Goal: Information Seeking & Learning: Learn about a topic

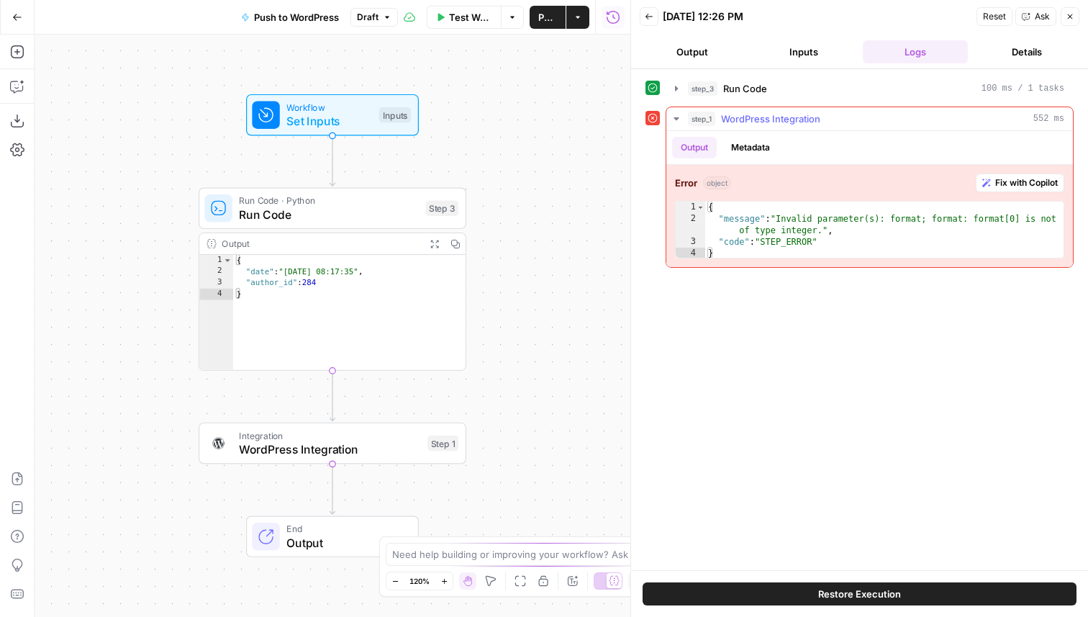
click at [812, 123] on span "WordPress Integration" at bounding box center [770, 119] width 99 height 14
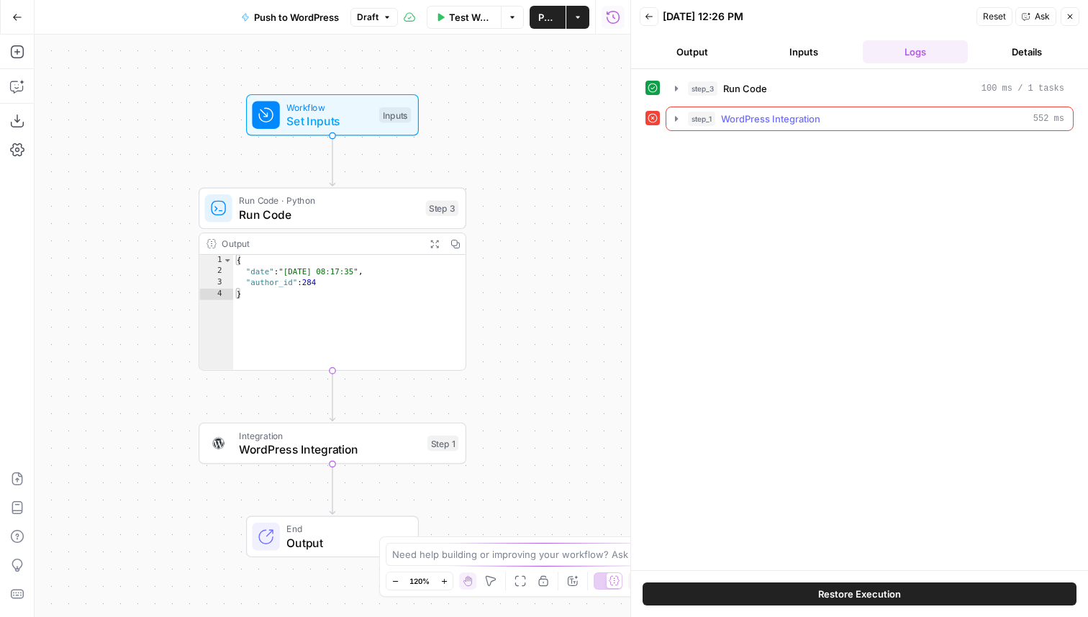
click at [803, 130] on button "step_1 WordPress Integration 552 ms" at bounding box center [869, 118] width 407 height 23
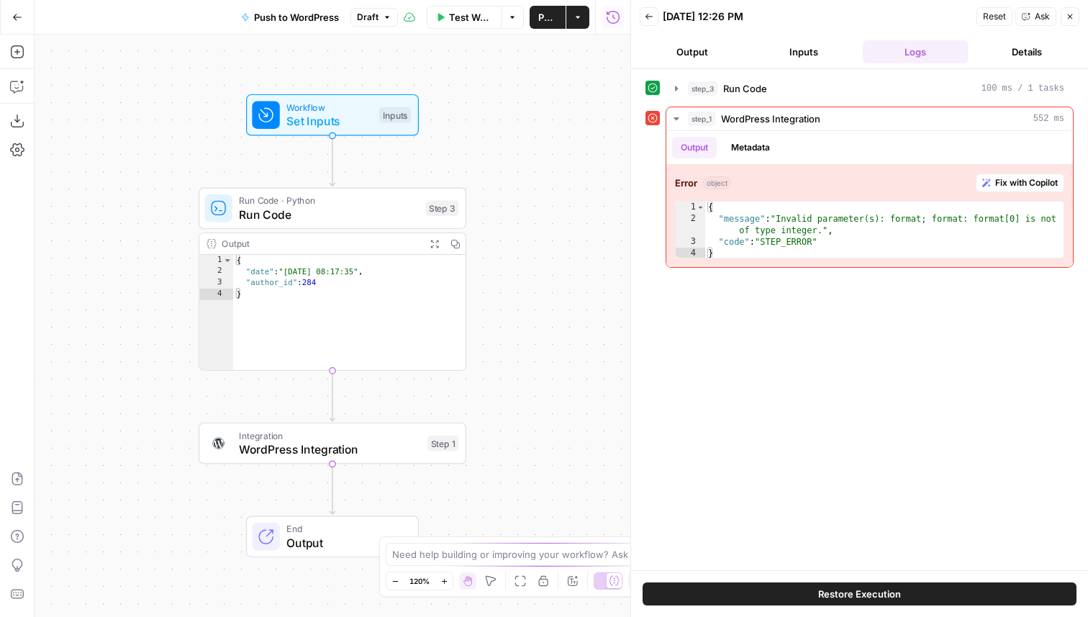
click at [813, 48] on button "Inputs" at bounding box center [804, 51] width 106 height 23
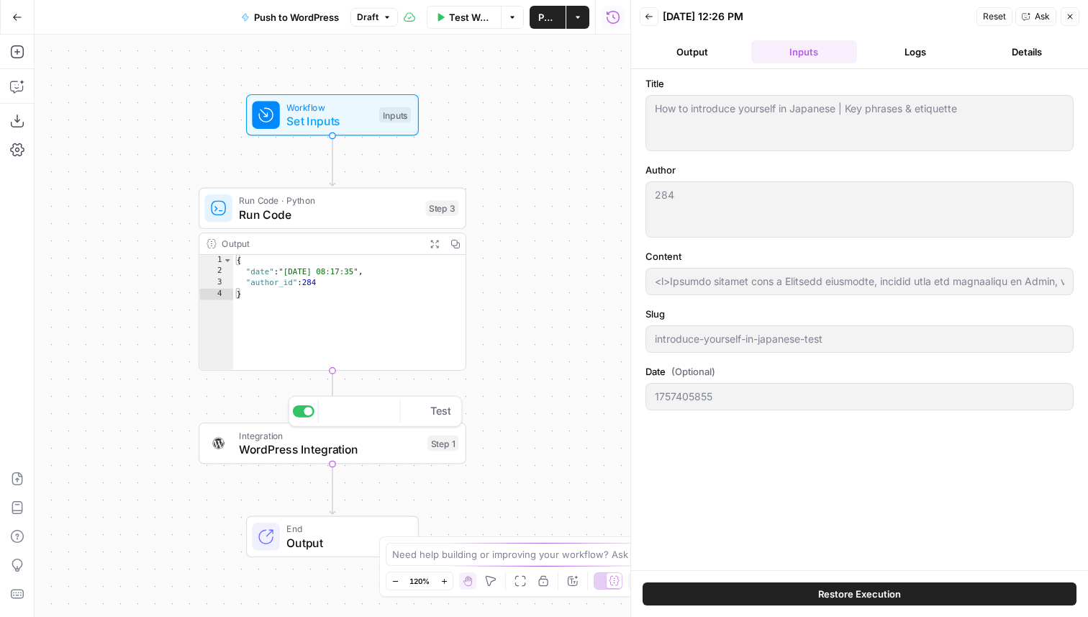
click at [307, 438] on span "Integration" at bounding box center [329, 435] width 181 height 14
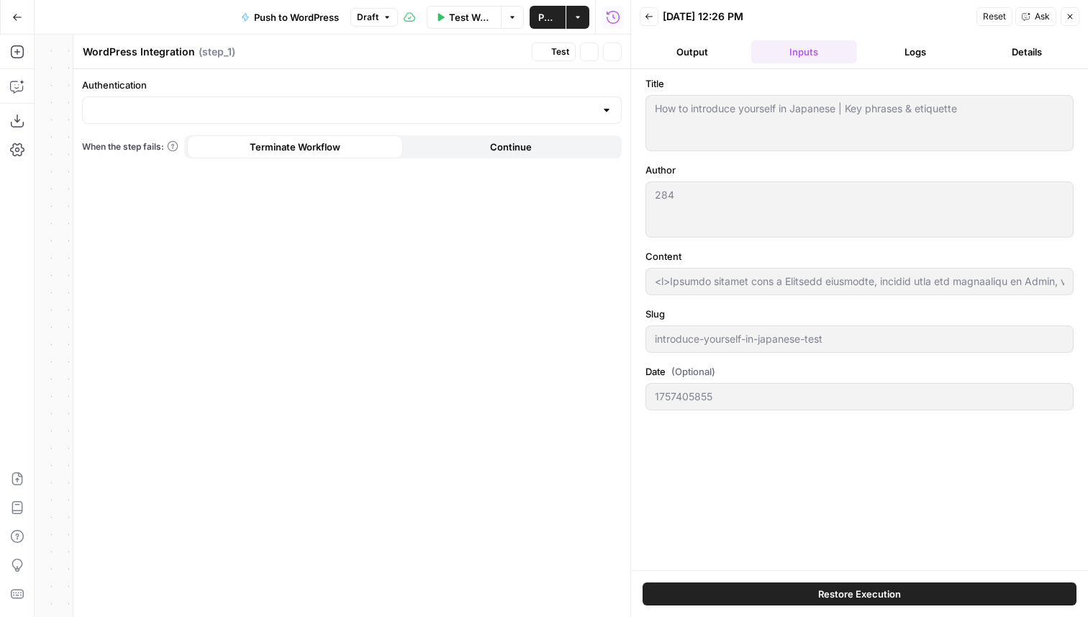
type input "EN Blog"
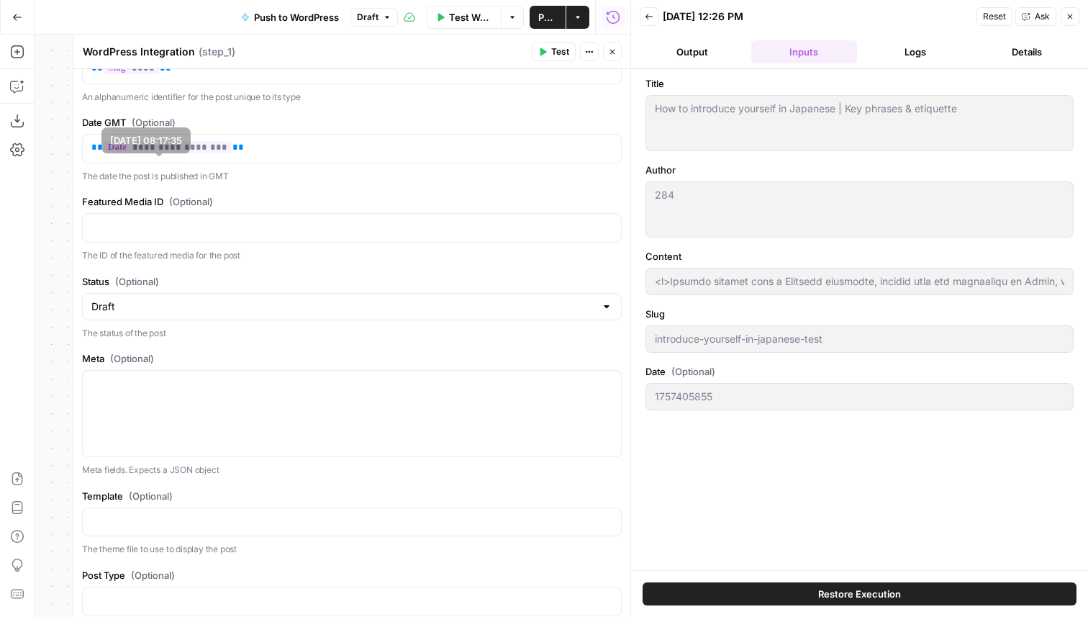
scroll to position [670, 0]
click at [904, 55] on button "Logs" at bounding box center [916, 51] width 106 height 23
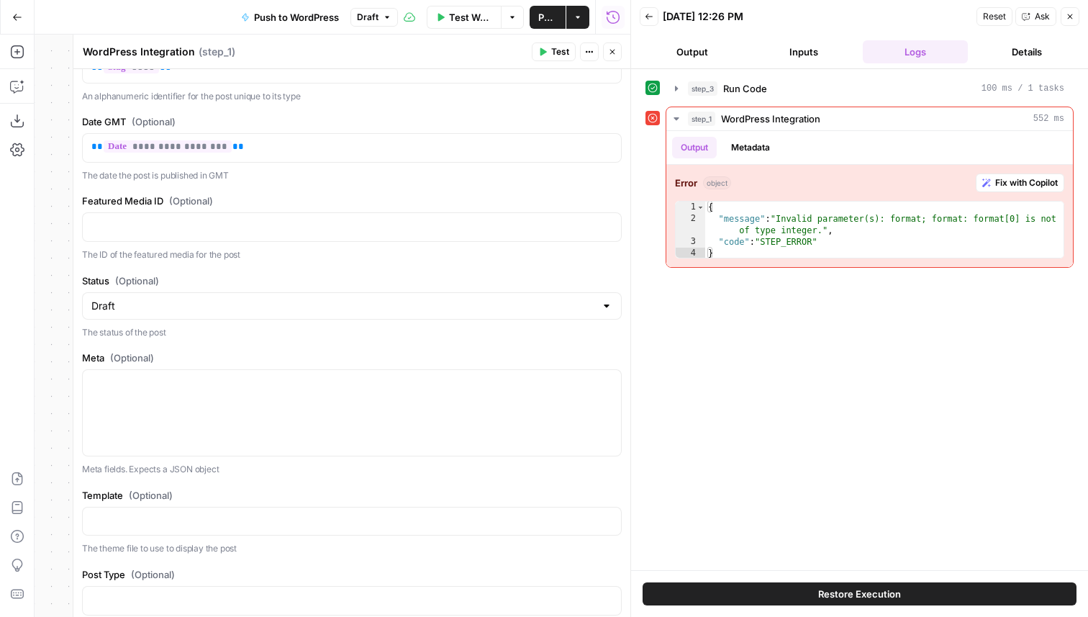
click at [834, 50] on button "Inputs" at bounding box center [804, 51] width 106 height 23
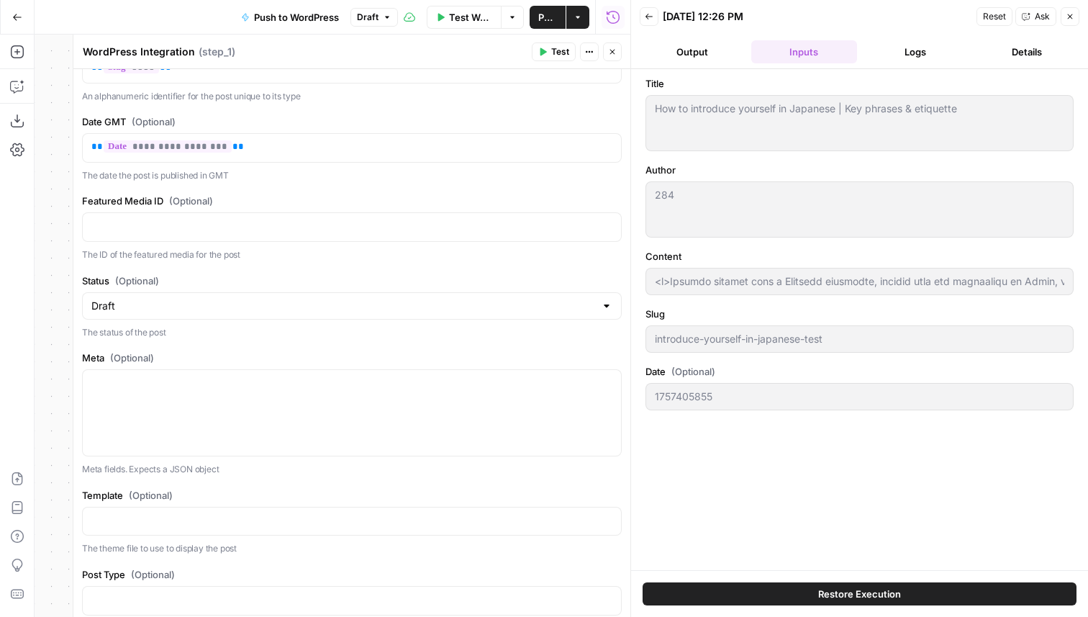
click at [916, 45] on button "Logs" at bounding box center [916, 51] width 106 height 23
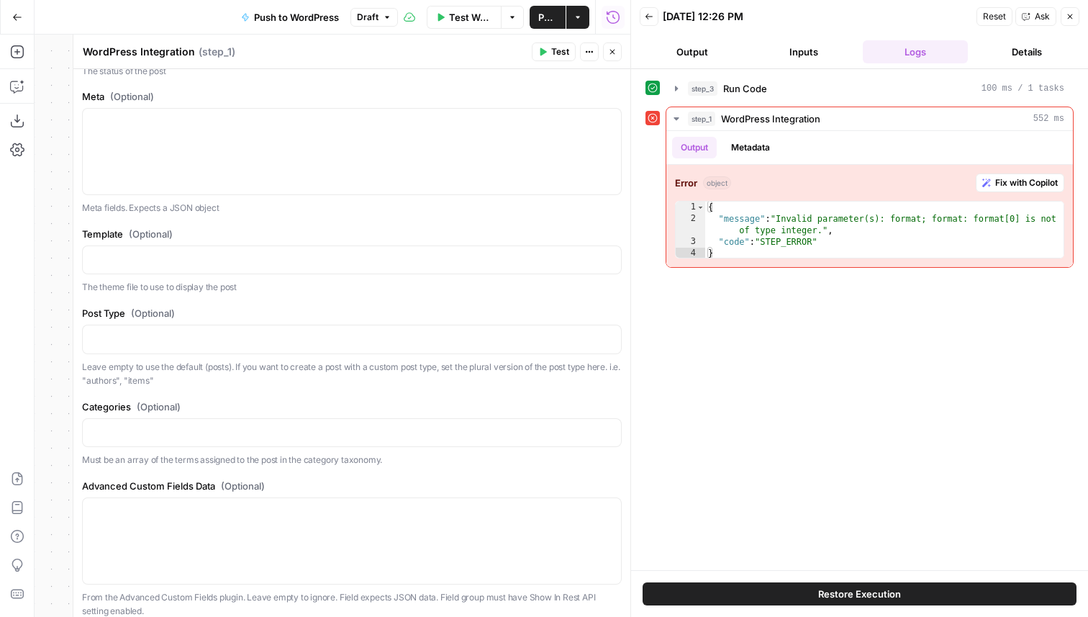
scroll to position [989, 0]
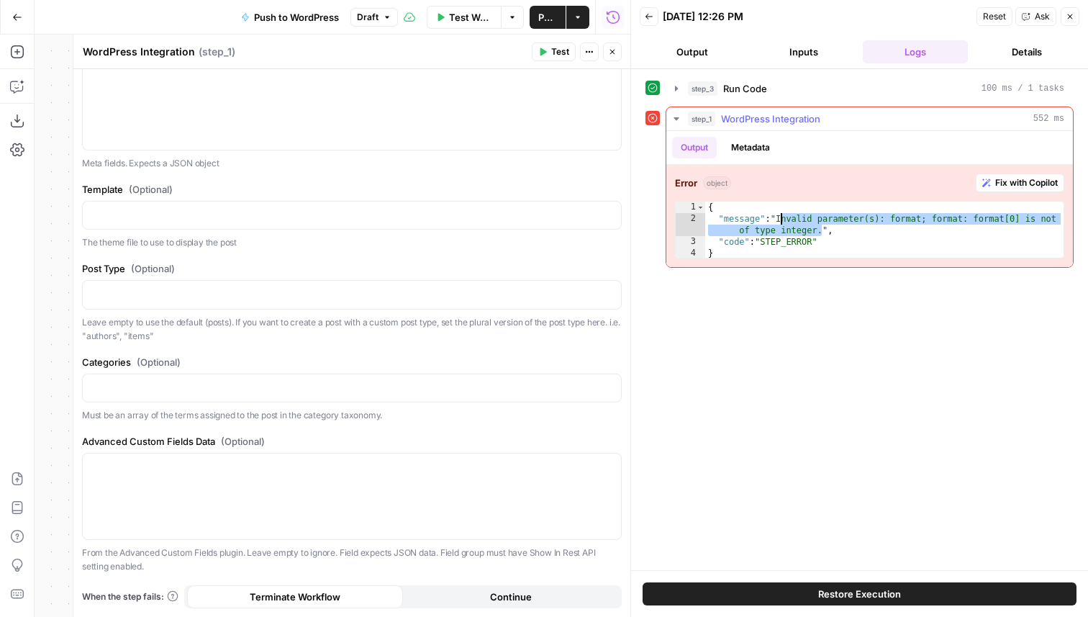
click at [781, 219] on div "{ "message" : "Invalid parameter(s): format; format: format[0] is not of type i…" at bounding box center [884, 241] width 358 height 81
click at [227, 220] on p at bounding box center [351, 214] width 521 height 14
type textarea "**********"
click at [920, 239] on div "{ "message" : "Invalid parameter(s): format; format: format[0] is not of type i…" at bounding box center [884, 241] width 358 height 81
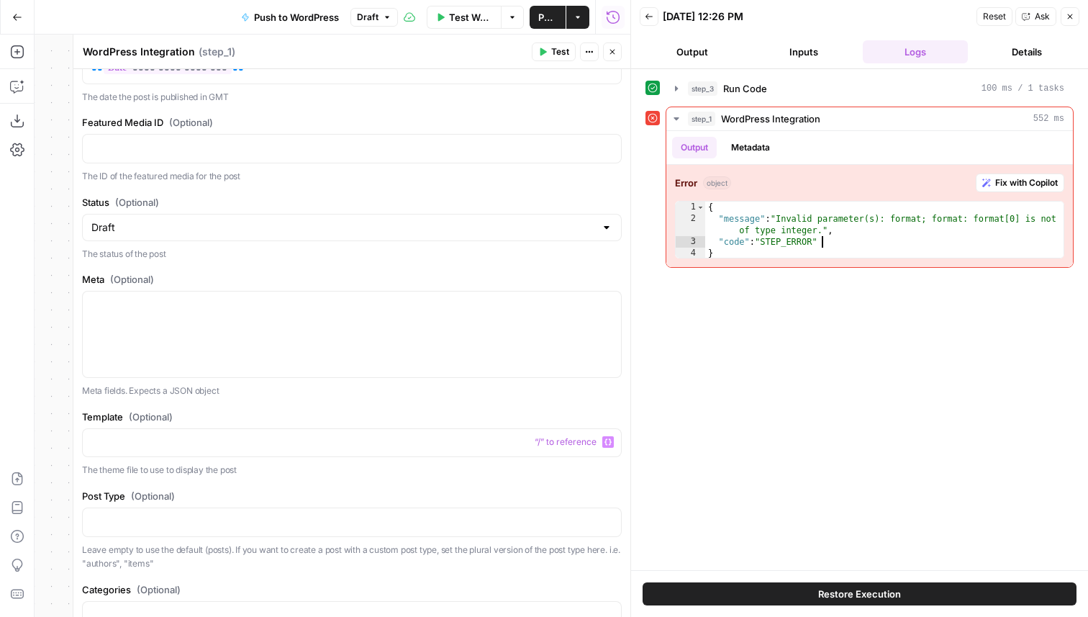
scroll to position [732, 0]
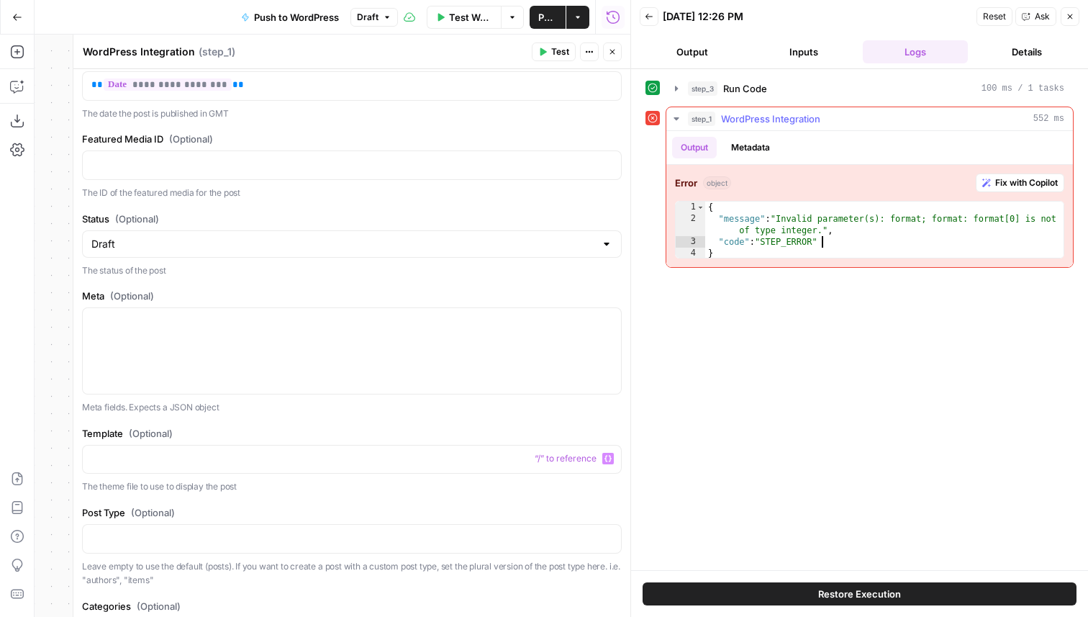
click at [748, 145] on button "Metadata" at bounding box center [750, 148] width 56 height 22
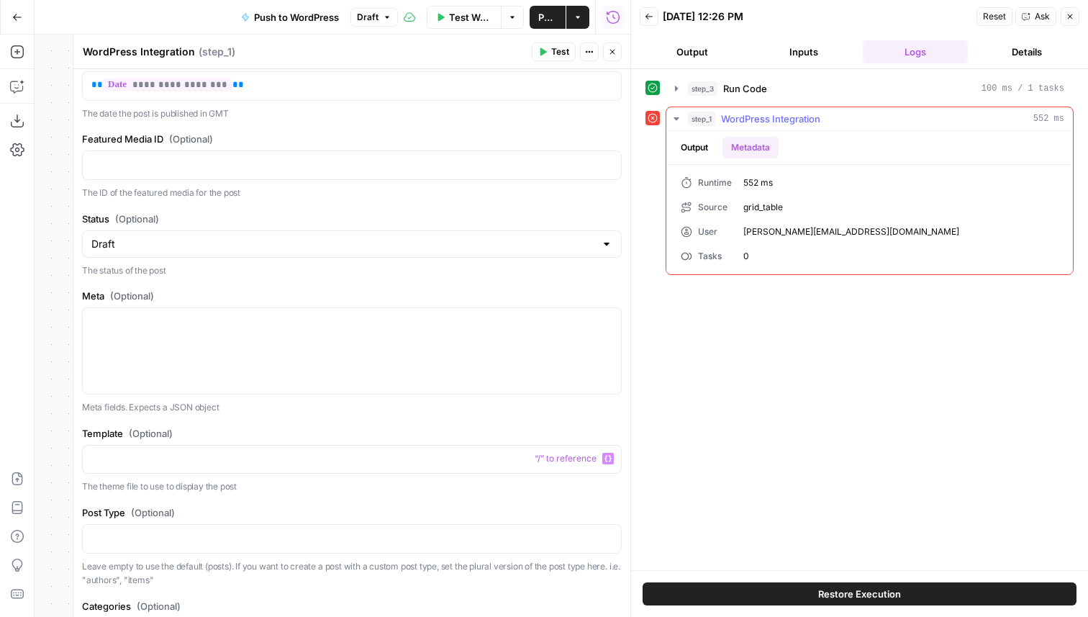
click at [690, 142] on button "Output" at bounding box center [694, 148] width 45 height 22
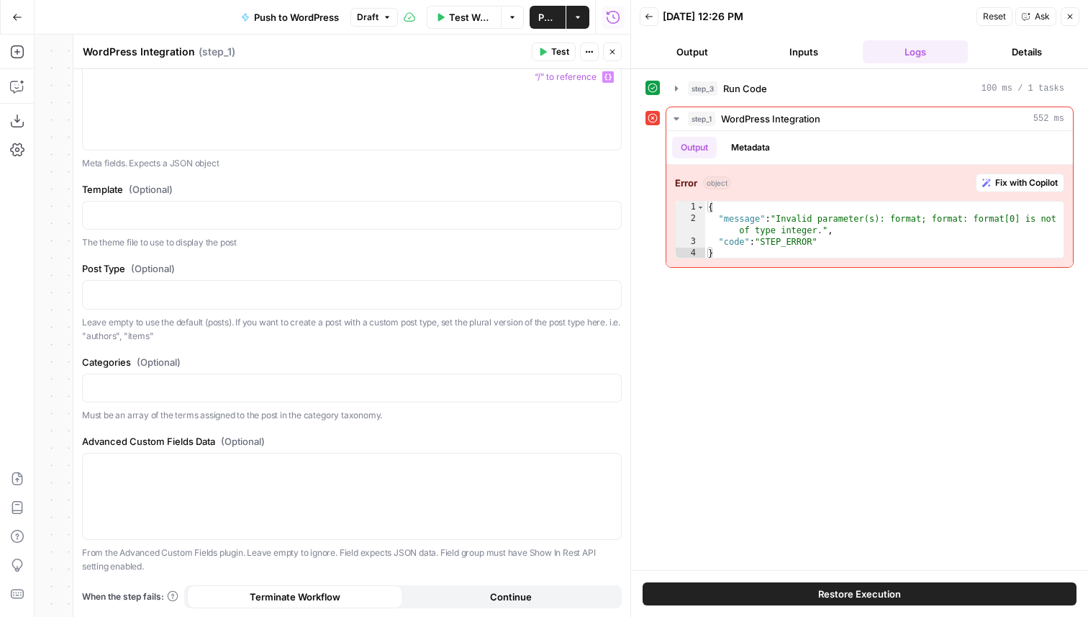
scroll to position [989, 0]
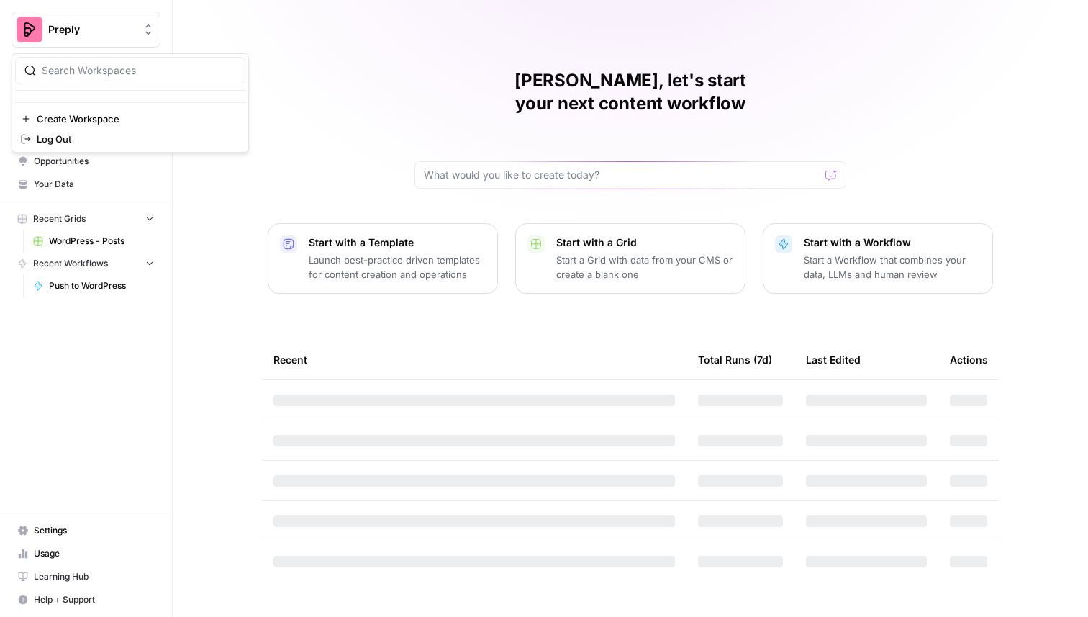
click at [109, 30] on span "Preply" at bounding box center [91, 29] width 87 height 14
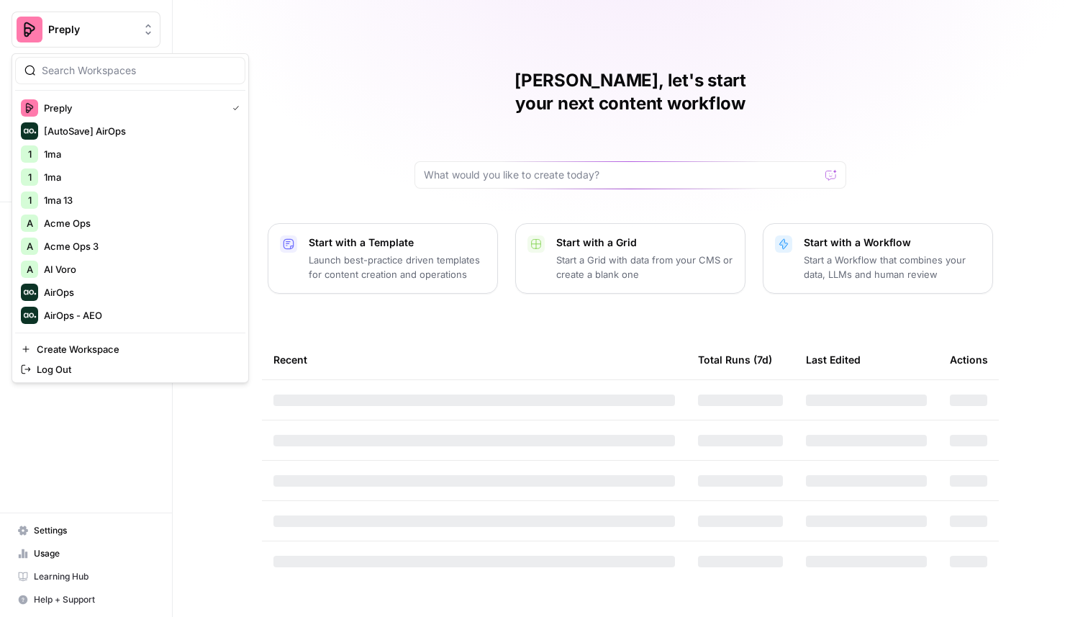
click at [94, 72] on input "search" at bounding box center [139, 70] width 194 height 14
type input "build"
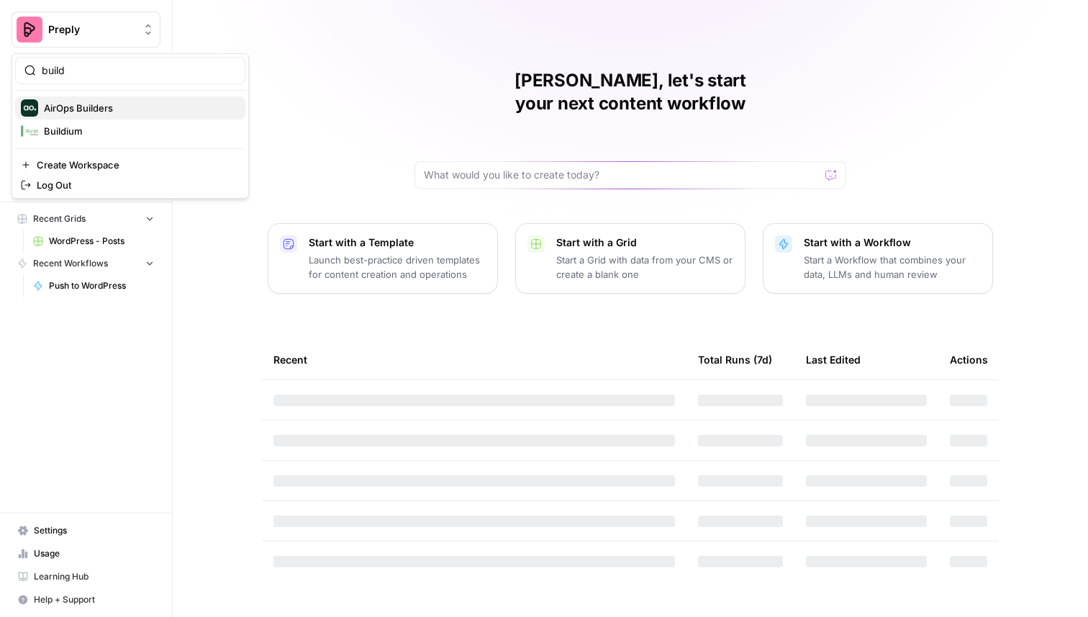
click at [90, 106] on span "AirOps Builders" at bounding box center [139, 108] width 190 height 14
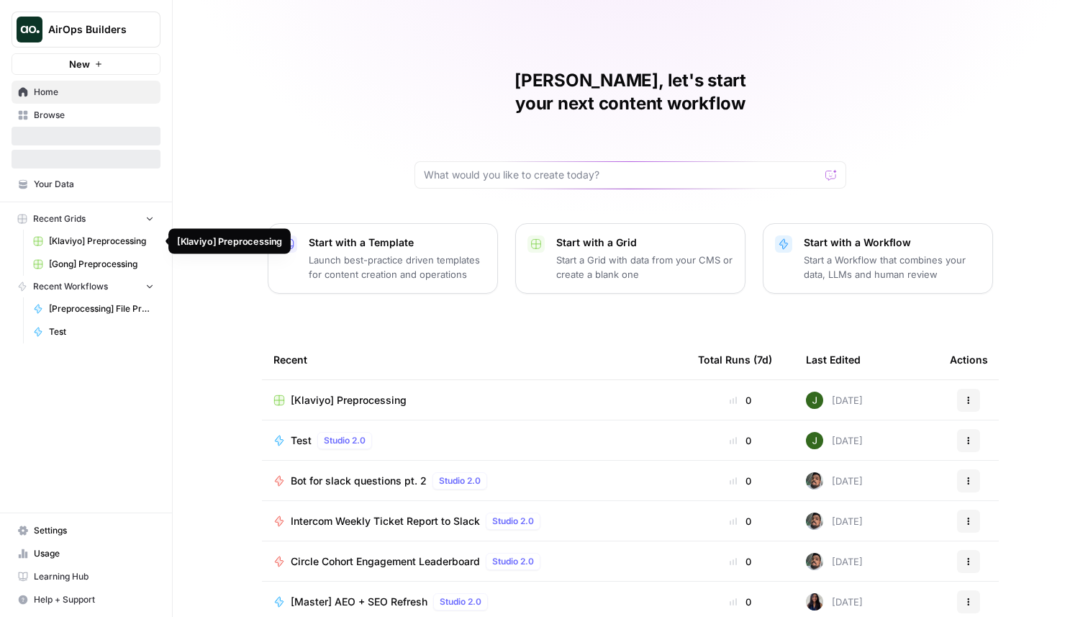
click at [112, 243] on span "[Klaviyo] Preprocessing" at bounding box center [101, 241] width 105 height 13
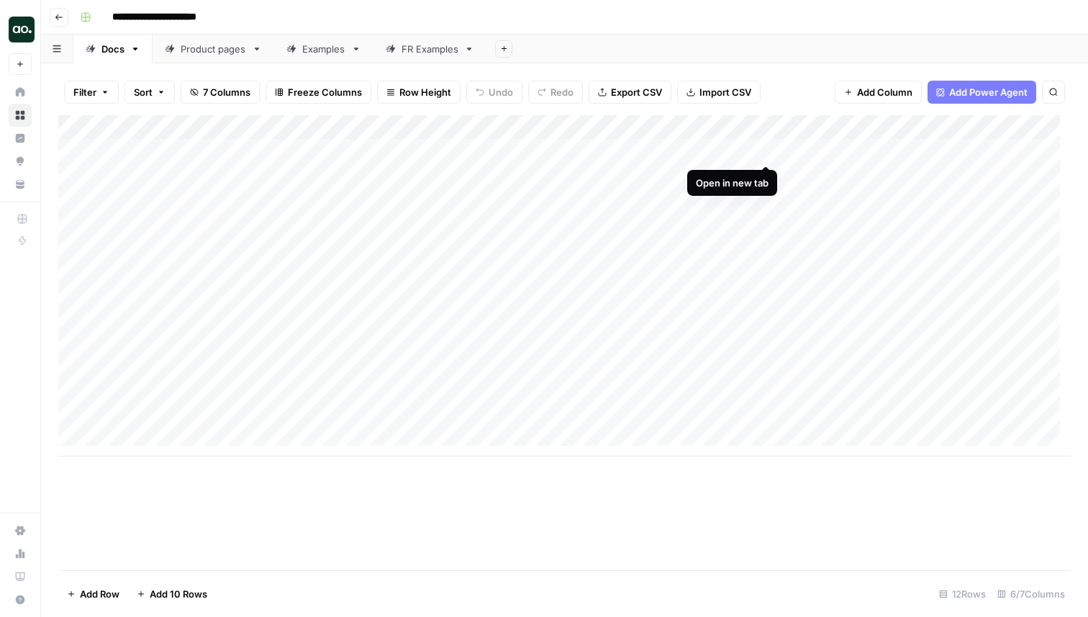
click at [766, 152] on div "Add Column" at bounding box center [564, 285] width 1012 height 341
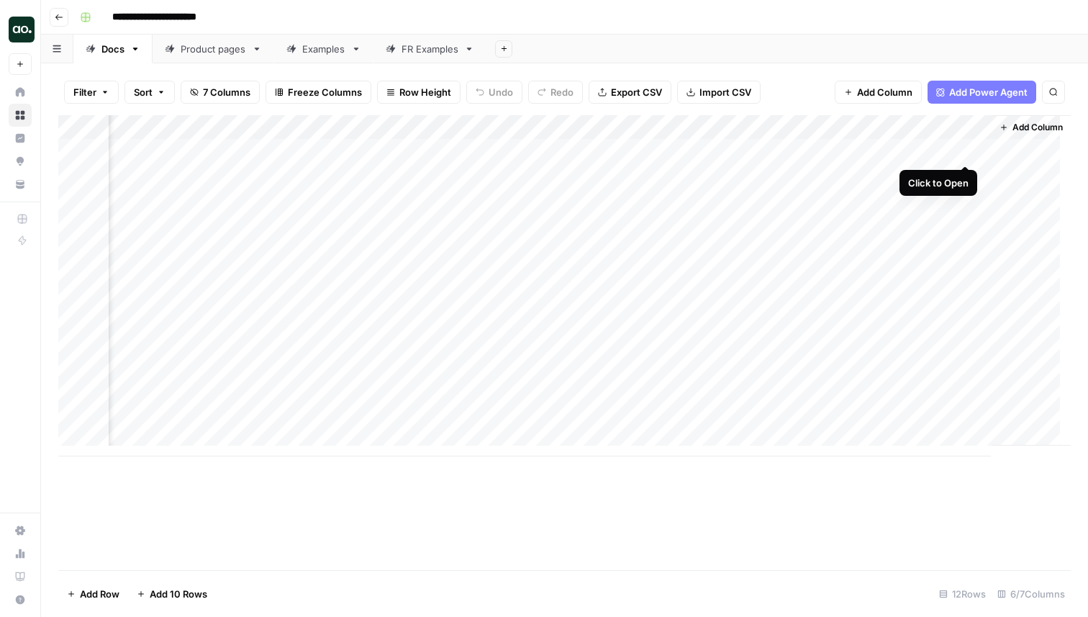
click at [966, 151] on div "Add Column" at bounding box center [564, 285] width 1012 height 341
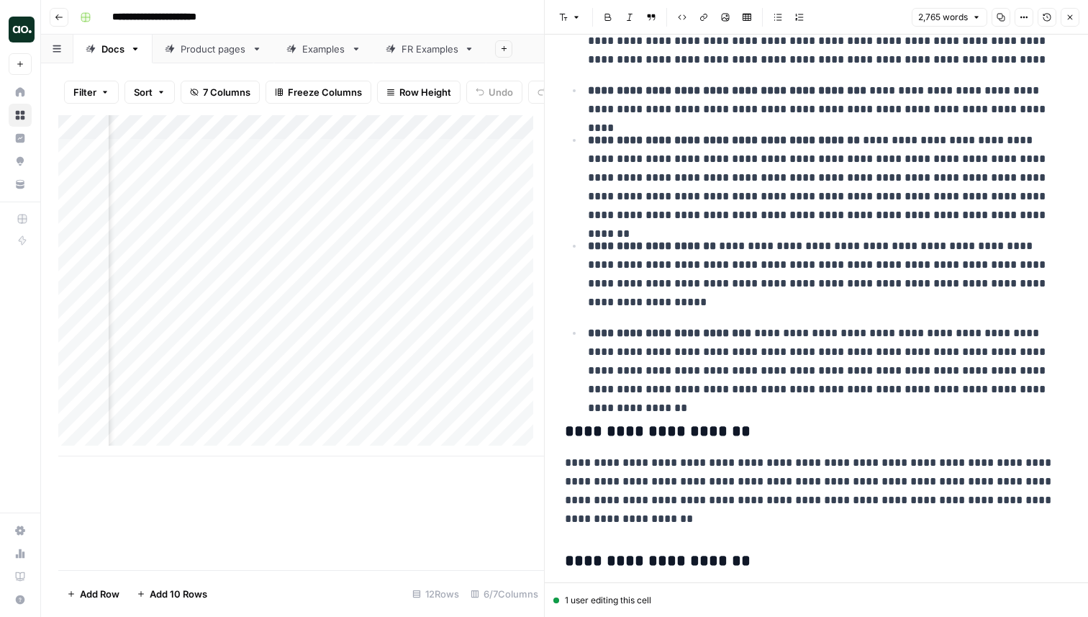
scroll to position [943, 0]
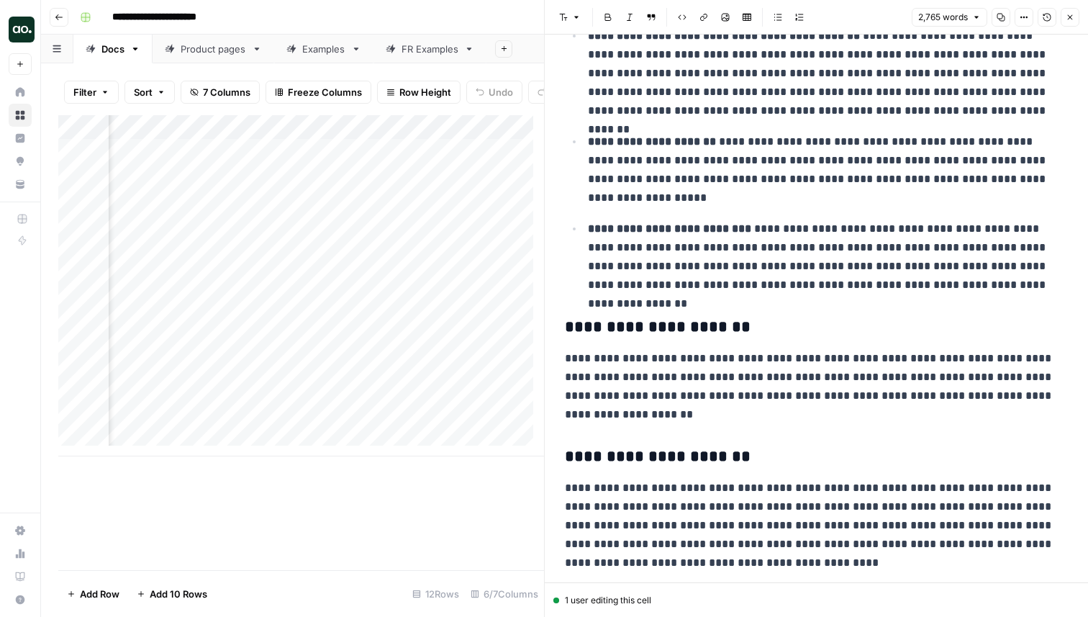
click at [764, 175] on p "**********" at bounding box center [822, 169] width 469 height 75
click at [1068, 20] on icon "button" at bounding box center [1070, 17] width 9 height 9
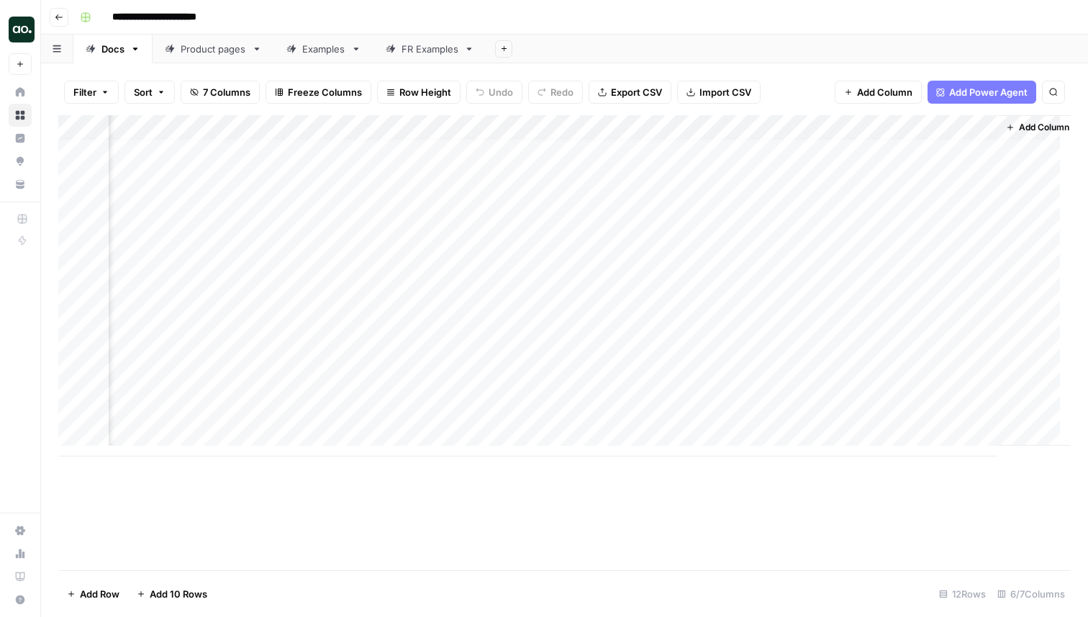
scroll to position [0, 391]
click at [230, 54] on div "Product pages" at bounding box center [213, 49] width 65 height 14
click at [320, 51] on div "Examples" at bounding box center [323, 49] width 43 height 14
click at [420, 52] on div "FR Examples" at bounding box center [430, 49] width 57 height 14
click at [320, 59] on link "Examples" at bounding box center [323, 49] width 99 height 29
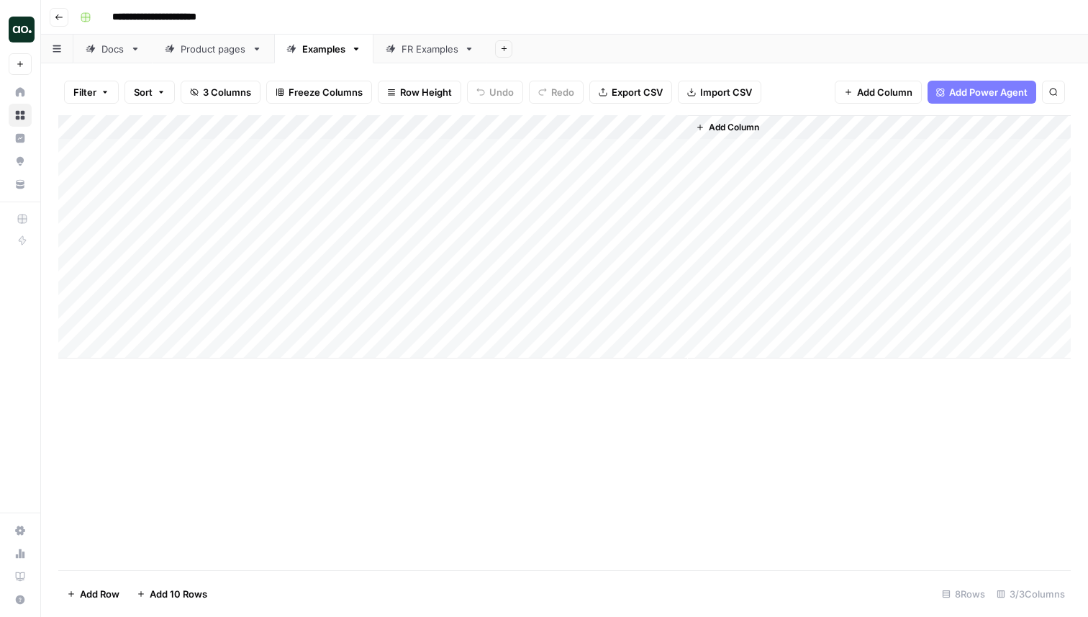
click at [112, 51] on div "Docs" at bounding box center [112, 49] width 23 height 14
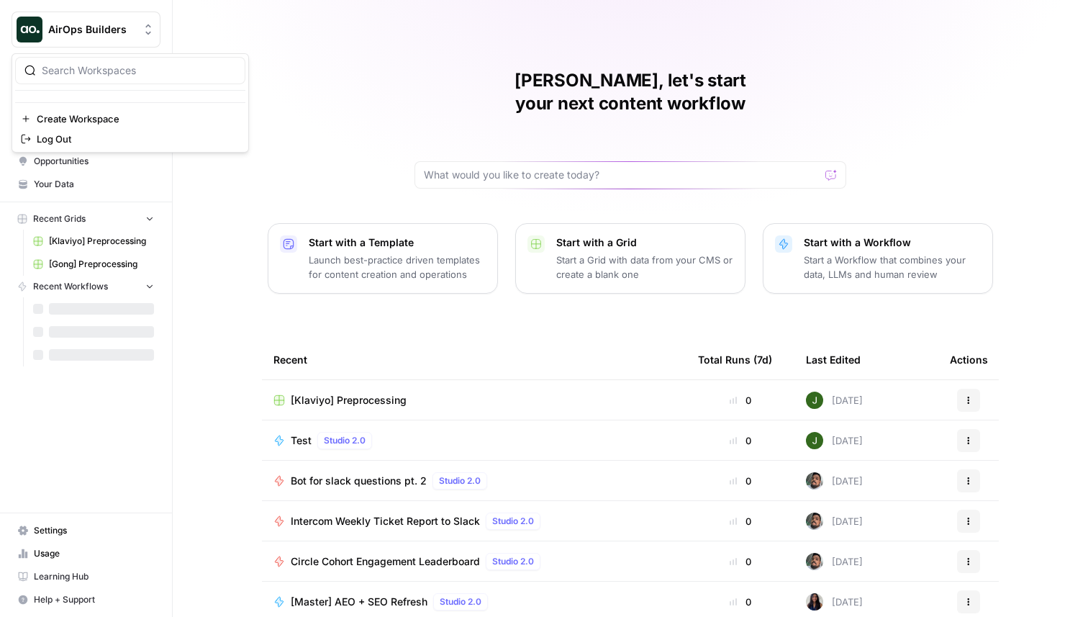
click at [115, 31] on span "AirOps Builders" at bounding box center [91, 29] width 87 height 14
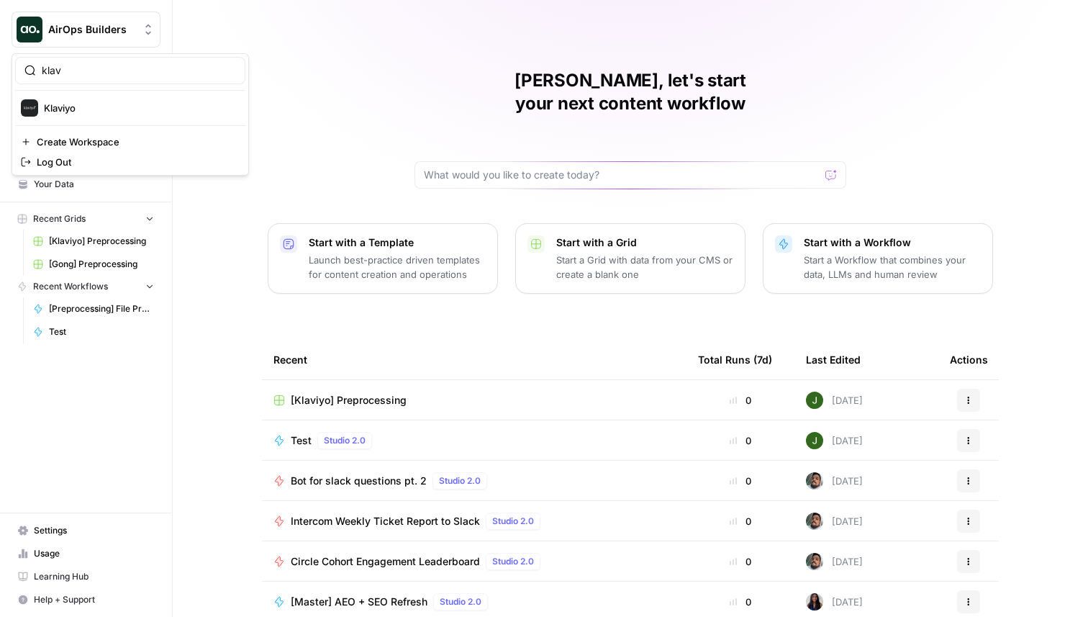
type input "klav"
click at [90, 109] on span "Klaviyo" at bounding box center [139, 108] width 190 height 14
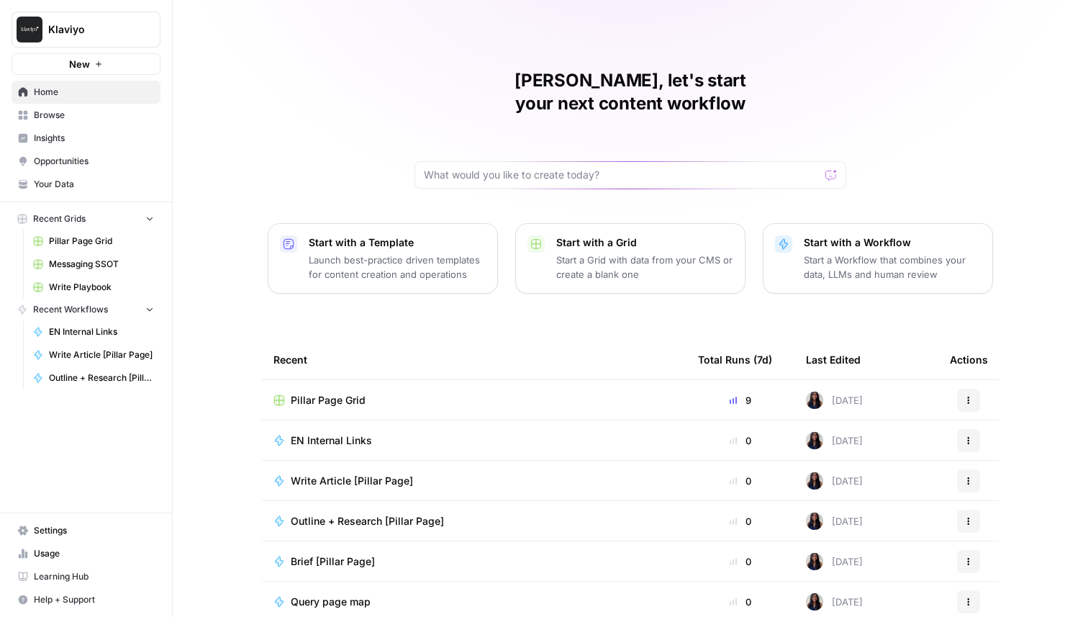
click at [71, 180] on span "Your Data" at bounding box center [94, 184] width 120 height 13
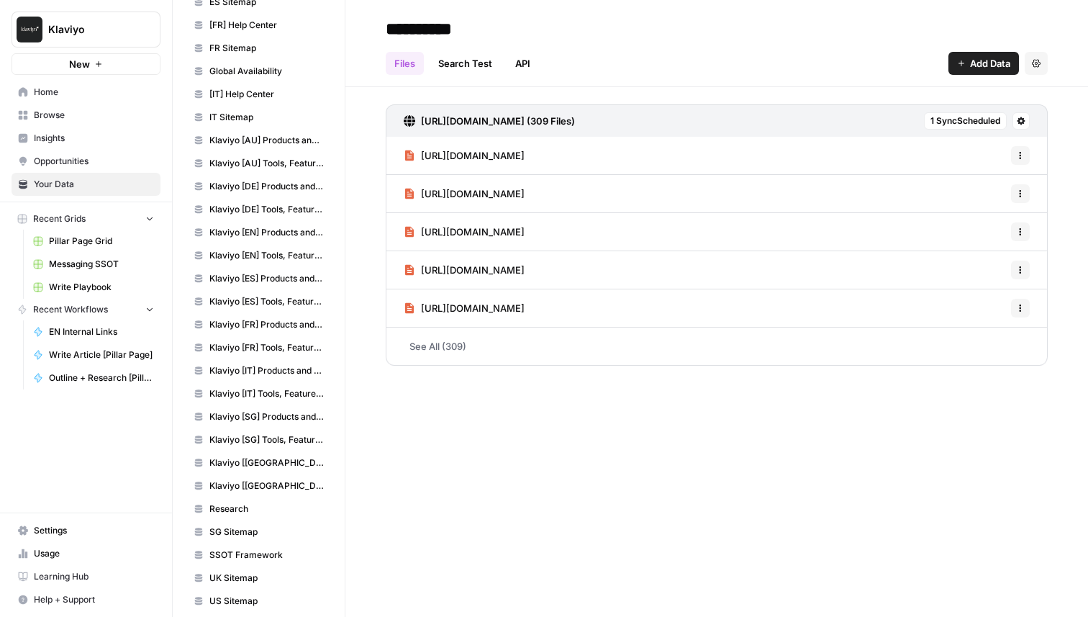
scroll to position [312, 0]
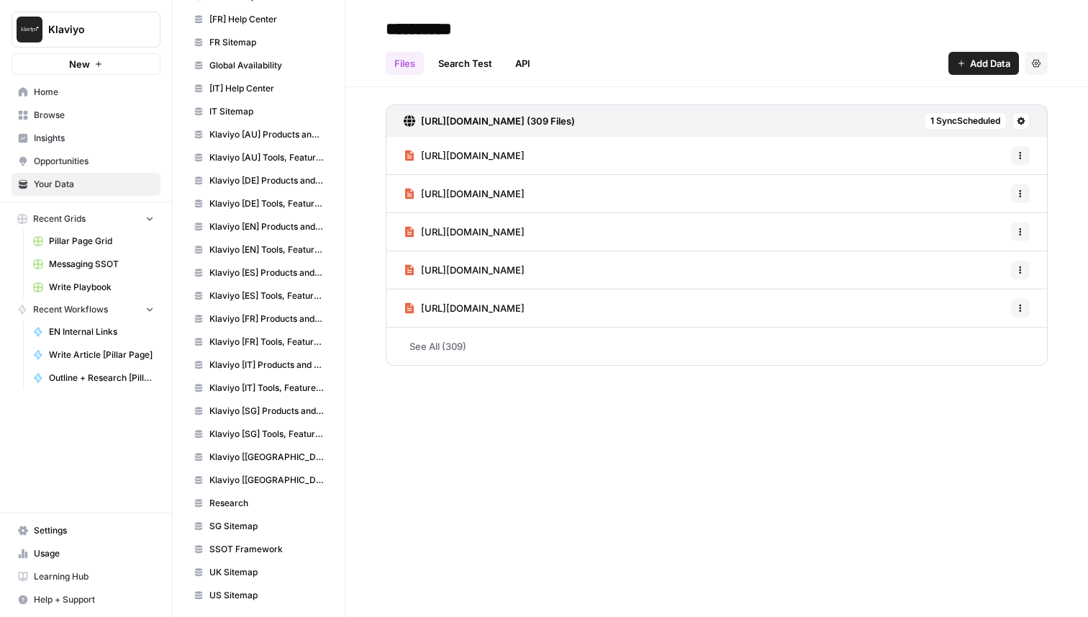
click at [263, 133] on span "Klaviyo [AU] Products and Solutions" at bounding box center [266, 134] width 114 height 13
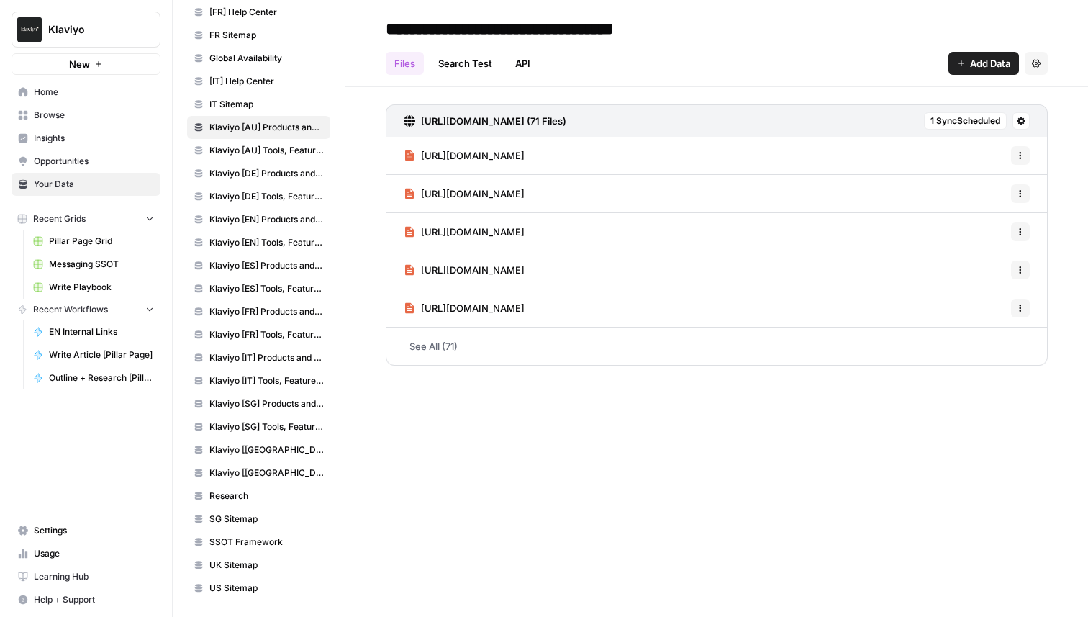
click at [239, 495] on span "Research" at bounding box center [266, 495] width 114 height 13
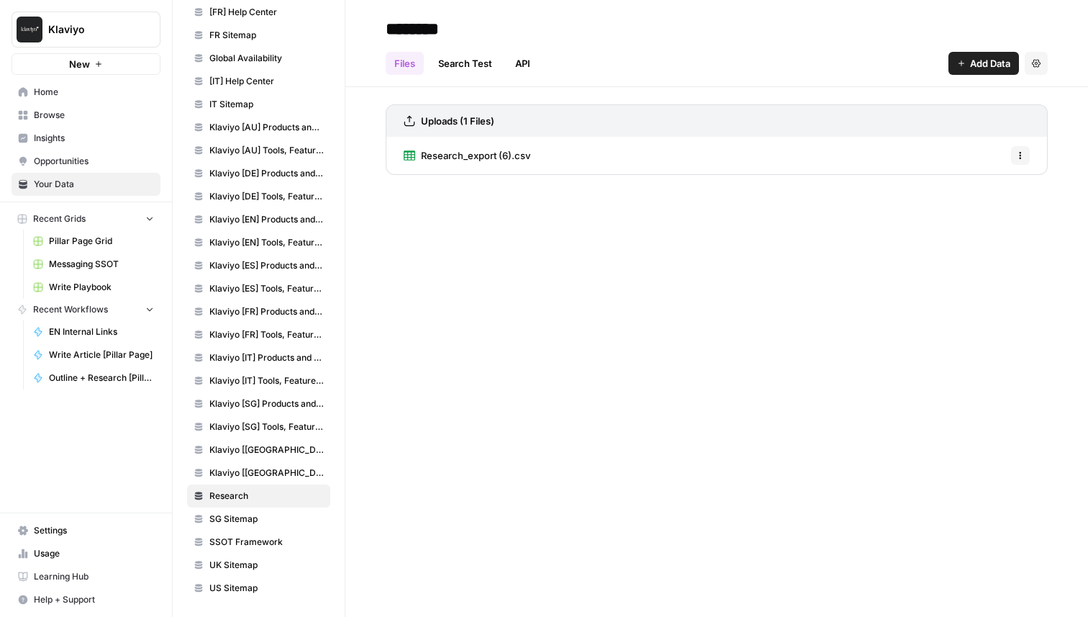
click at [239, 516] on span "SG Sitemap" at bounding box center [266, 518] width 114 height 13
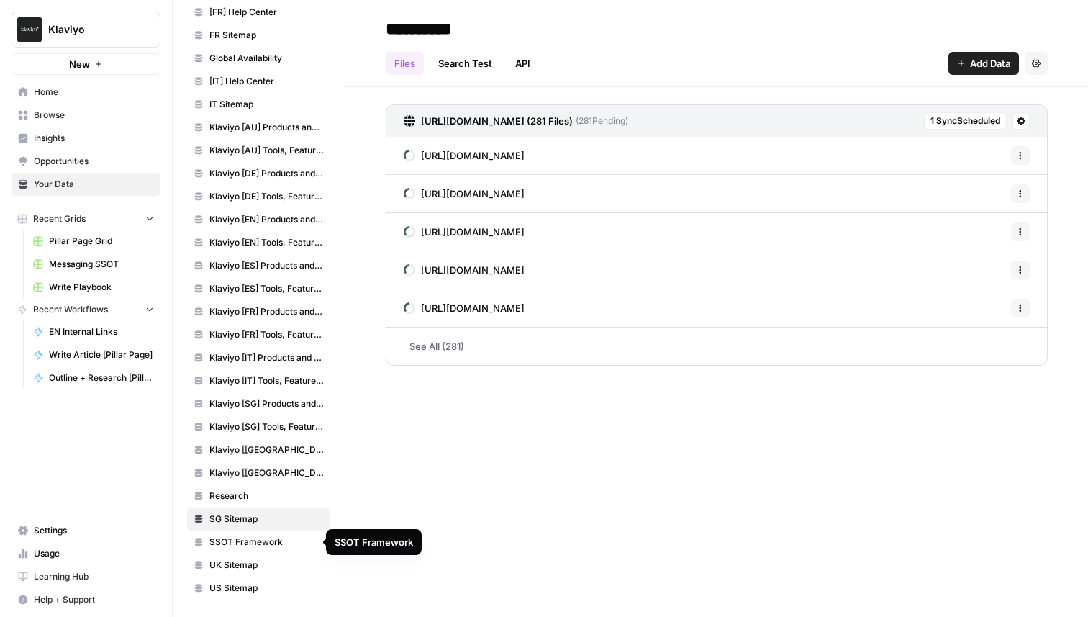
click at [243, 543] on span "SSOT Framework" at bounding box center [266, 541] width 114 height 13
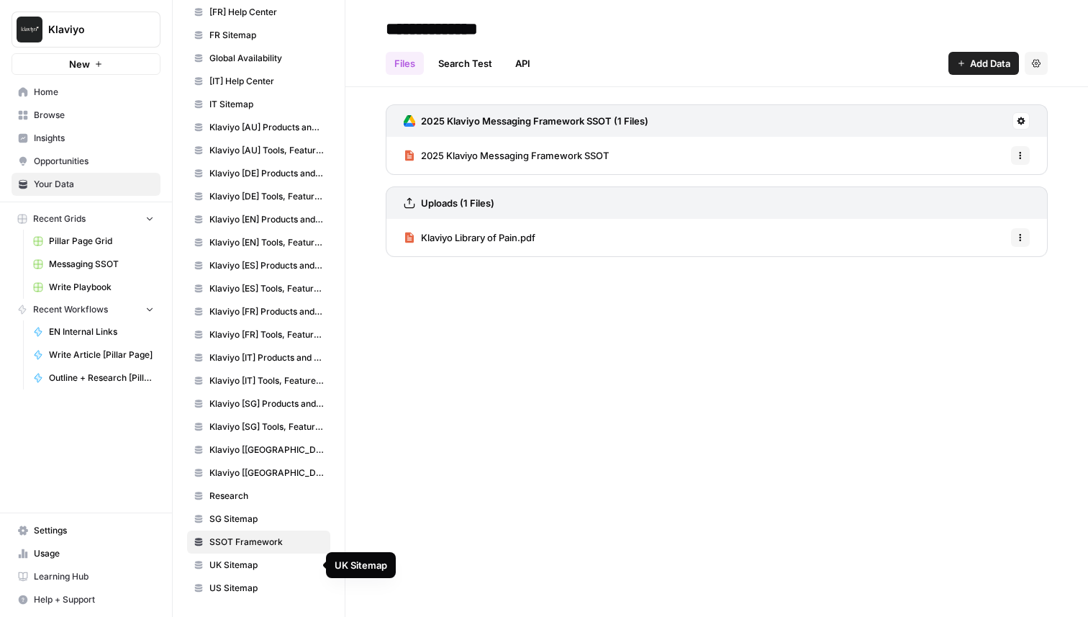
click at [243, 569] on span "UK Sitemap" at bounding box center [266, 564] width 114 height 13
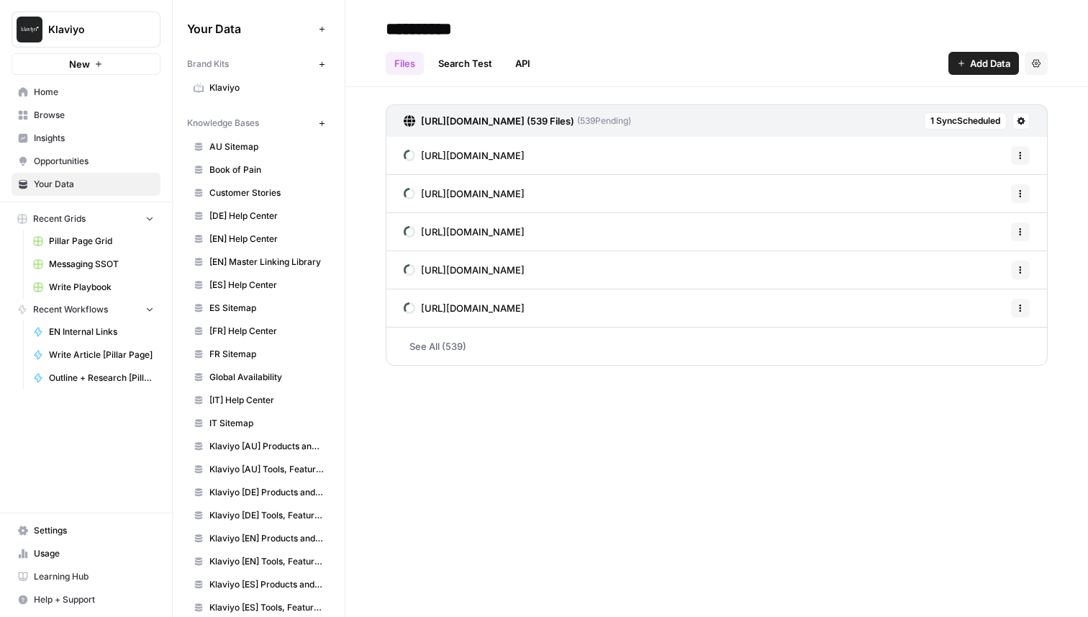
click at [245, 90] on span "Klaviyo" at bounding box center [266, 87] width 114 height 13
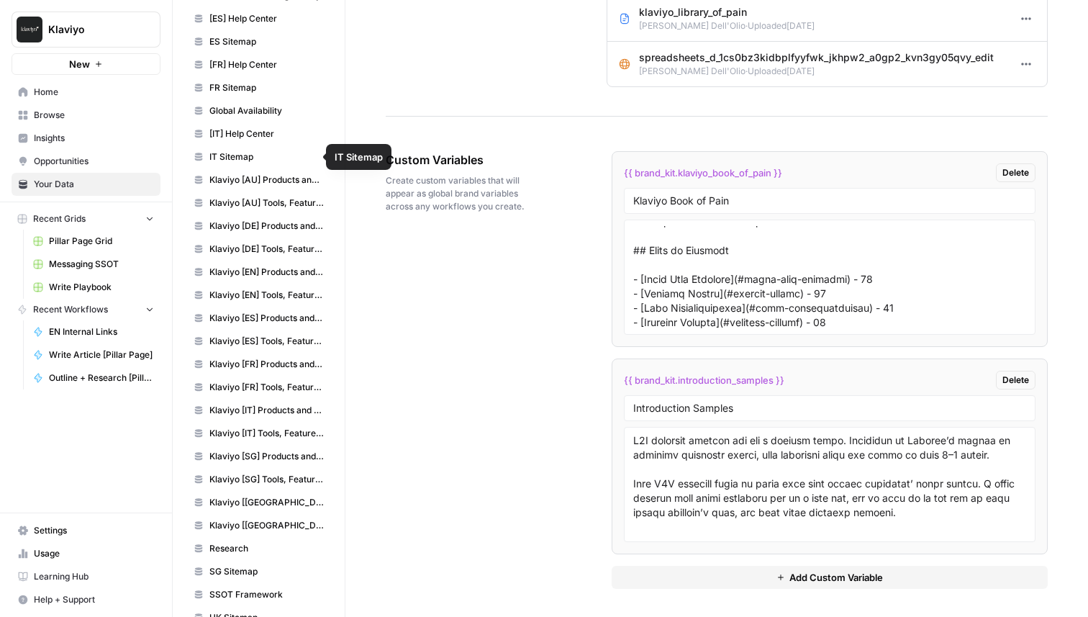
scroll to position [319, 0]
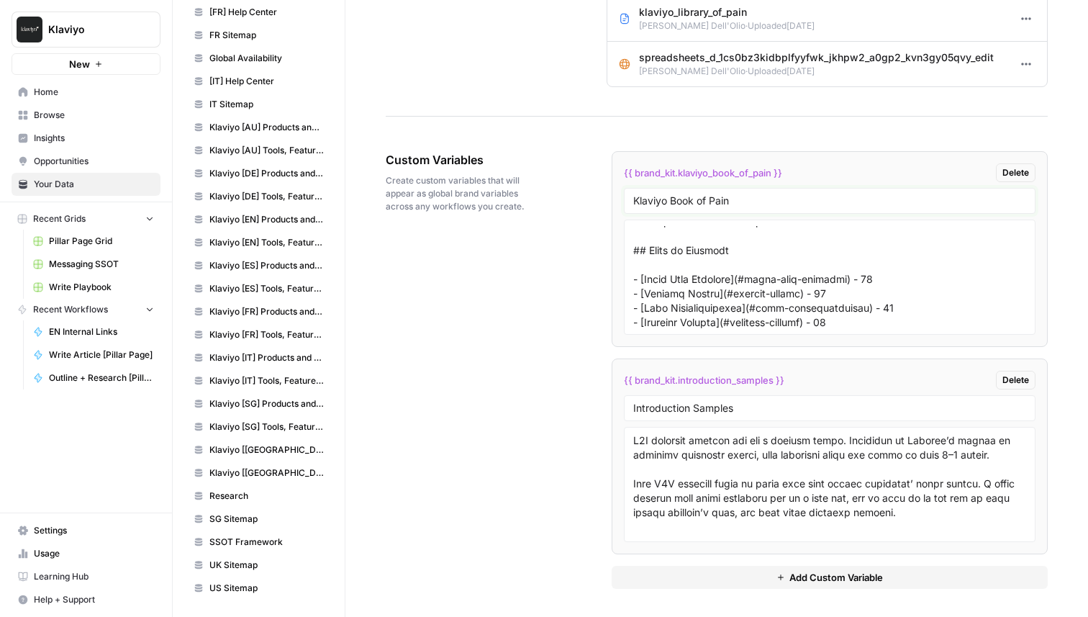
click at [700, 199] on input "Klaviyo Book of Pain" at bounding box center [829, 200] width 393 height 13
drag, startPoint x: 748, startPoint y: 196, endPoint x: 534, endPoint y: 200, distance: 213.8
click at [540, 198] on div "Custom Variables Create custom variables that will appear as global brand varia…" at bounding box center [717, 369] width 662 height 495
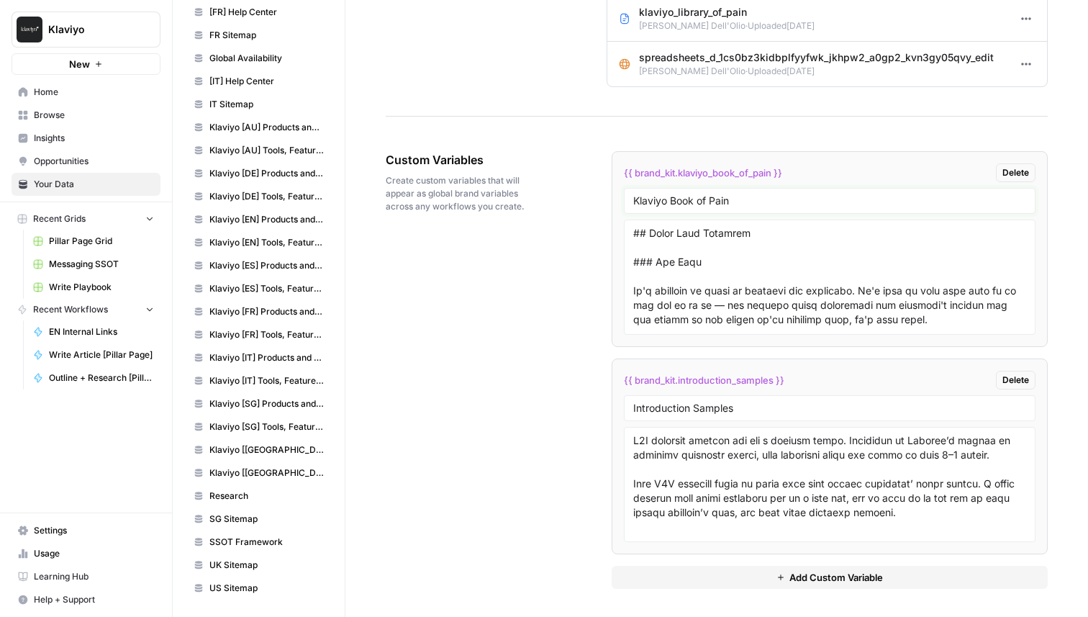
scroll to position [386, 0]
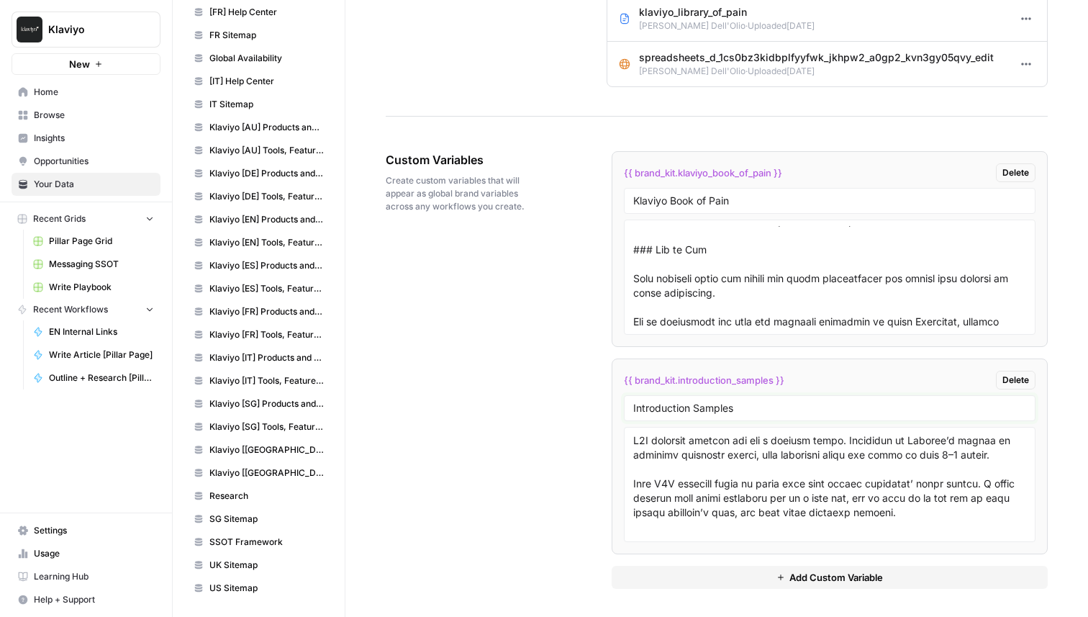
drag, startPoint x: 747, startPoint y: 410, endPoint x: 592, endPoint y: 410, distance: 154.7
click at [597, 410] on div "Custom Variables Create custom variables that will appear as global brand varia…" at bounding box center [717, 369] width 662 height 495
click at [515, 402] on div "Custom Variables Create custom variables that will appear as global brand varia…" at bounding box center [717, 369] width 662 height 495
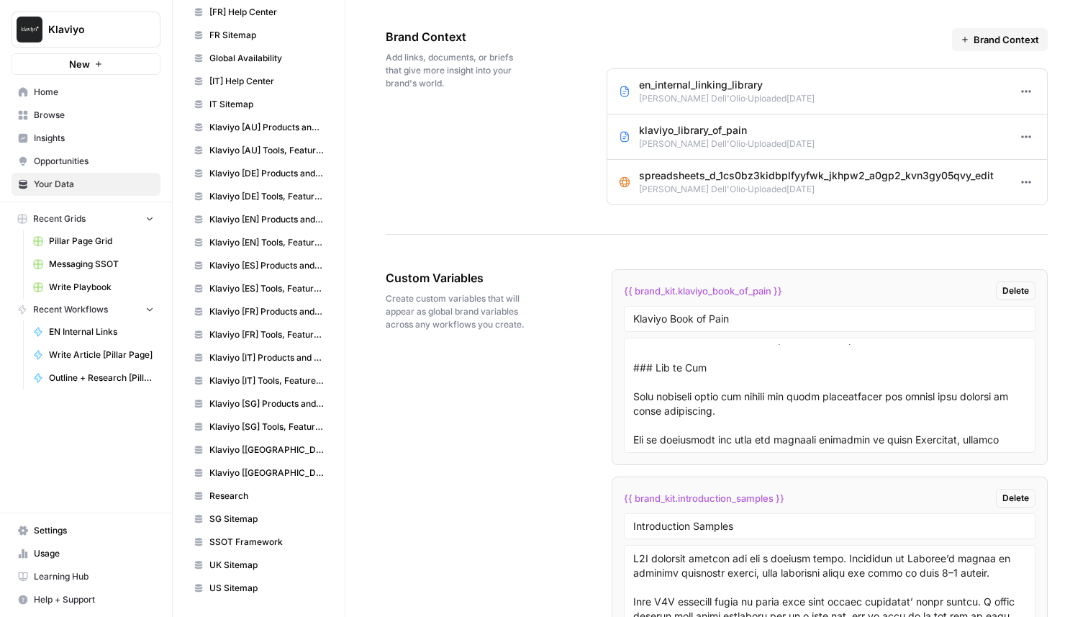
scroll to position [2703, 0]
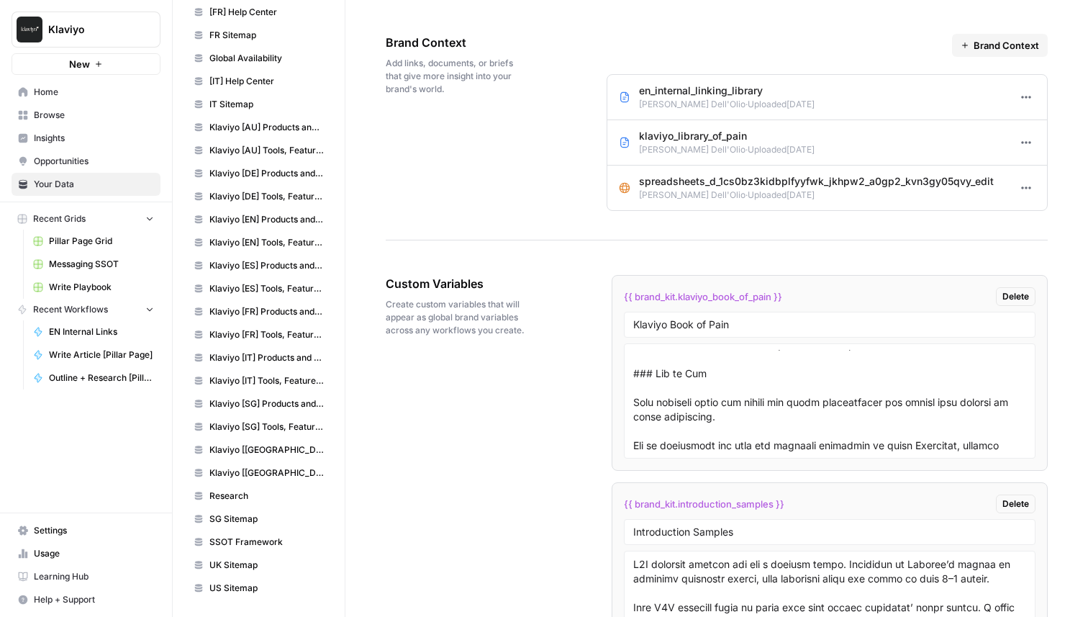
drag, startPoint x: 630, startPoint y: 99, endPoint x: 696, endPoint y: 99, distance: 65.5
click at [697, 99] on div "en_internal_linking_library [PERSON_NAME] · Uploaded [DATE]" at bounding box center [717, 96] width 196 height 27
click at [493, 174] on div "Brand Context Add links, documents, or briefs that give more insight into your …" at bounding box center [717, 122] width 662 height 235
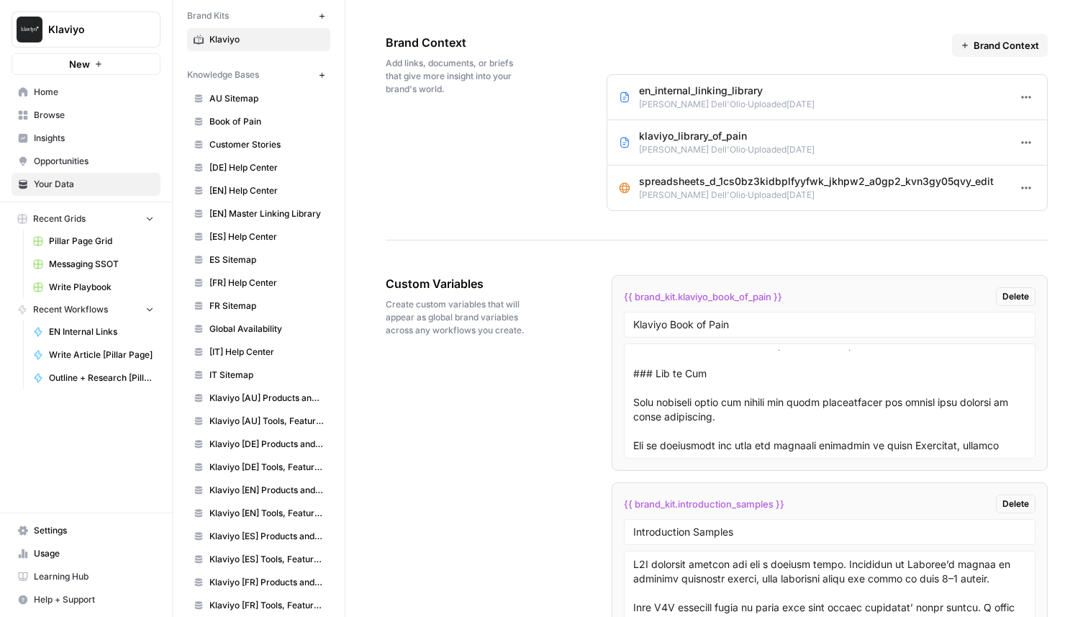
scroll to position [47, 0]
click at [518, 155] on div "Brand Context Add links, documents, or briefs that give more insight into your …" at bounding box center [717, 122] width 662 height 235
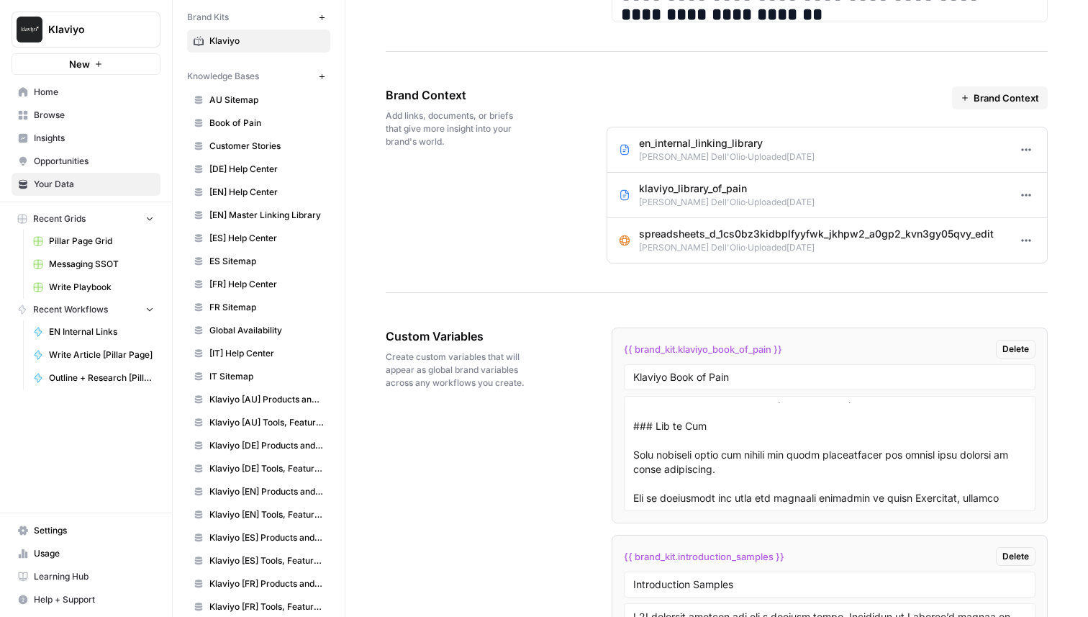
scroll to position [2639, 0]
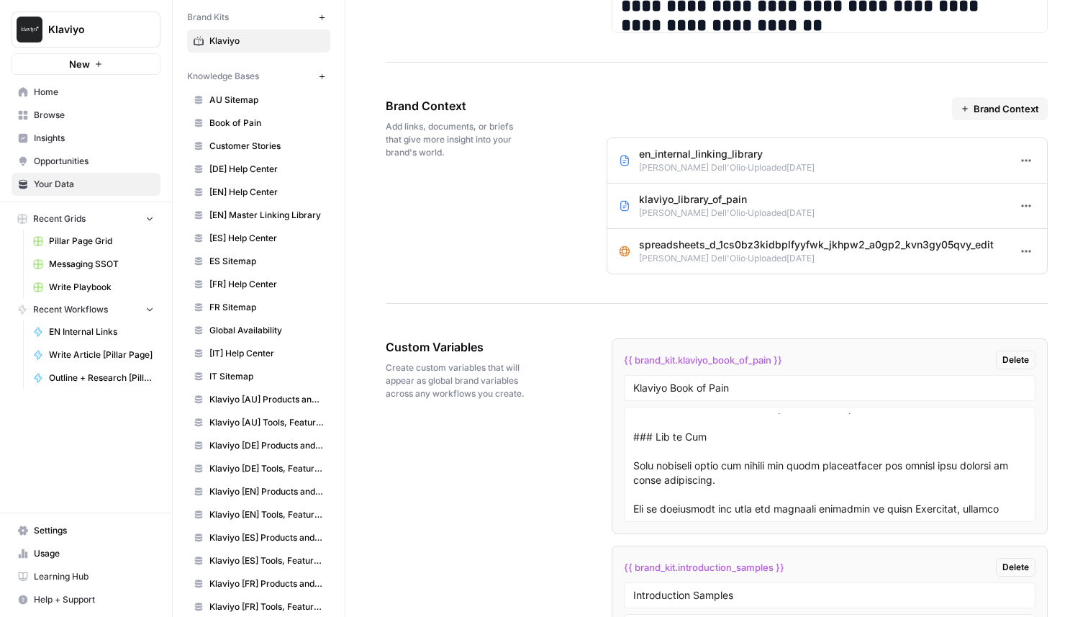
click at [979, 110] on span "Brand Context" at bounding box center [1006, 108] width 65 height 14
click at [866, 94] on div "Brand Context en_internal_linking_library [PERSON_NAME] · Uploaded [DATE] Optio…" at bounding box center [827, 185] width 441 height 235
click at [1020, 207] on icon "button" at bounding box center [1026, 206] width 12 height 12
click at [1028, 236] on icon at bounding box center [1023, 237] width 10 height 10
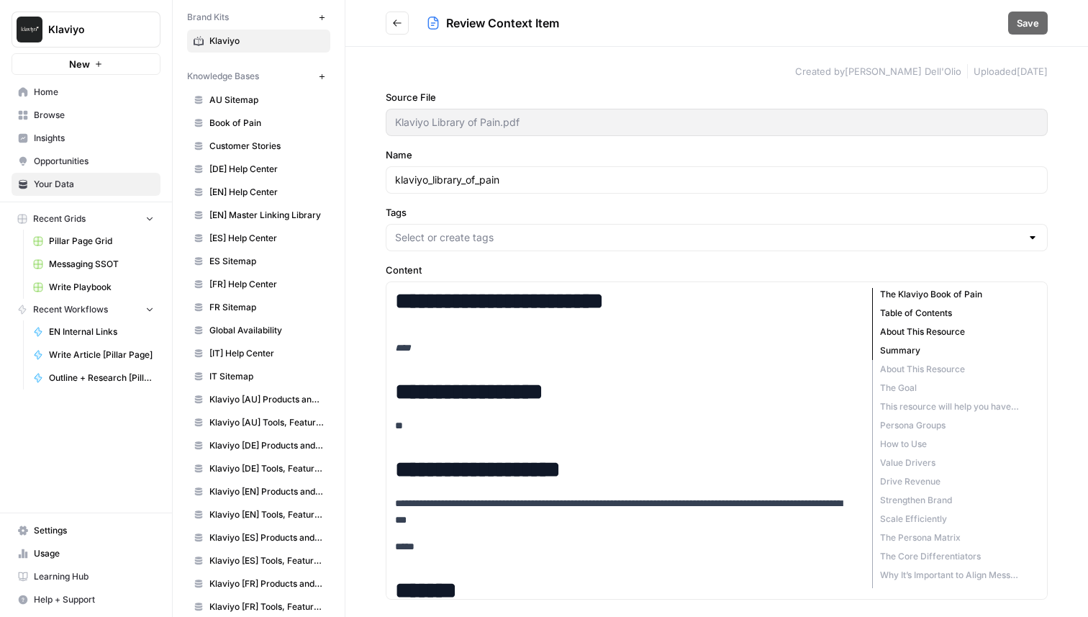
click at [398, 22] on icon "Go back" at bounding box center [397, 23] width 10 height 10
